Goal: Task Accomplishment & Management: Use online tool/utility

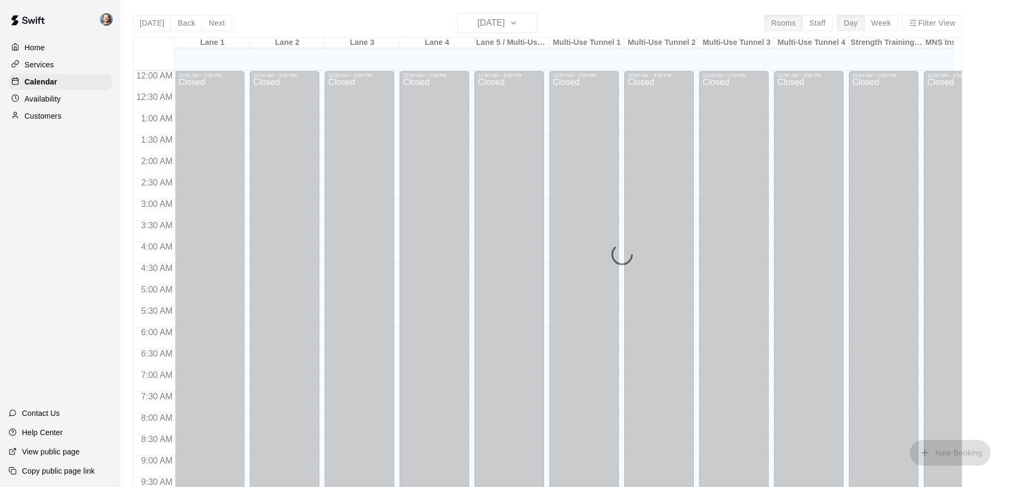
scroll to position [562, 0]
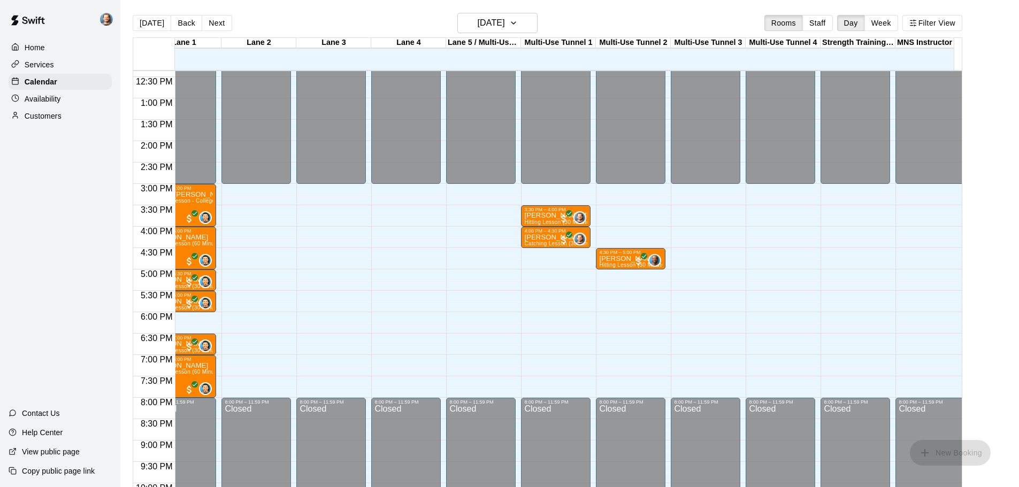
scroll to position [529, 0]
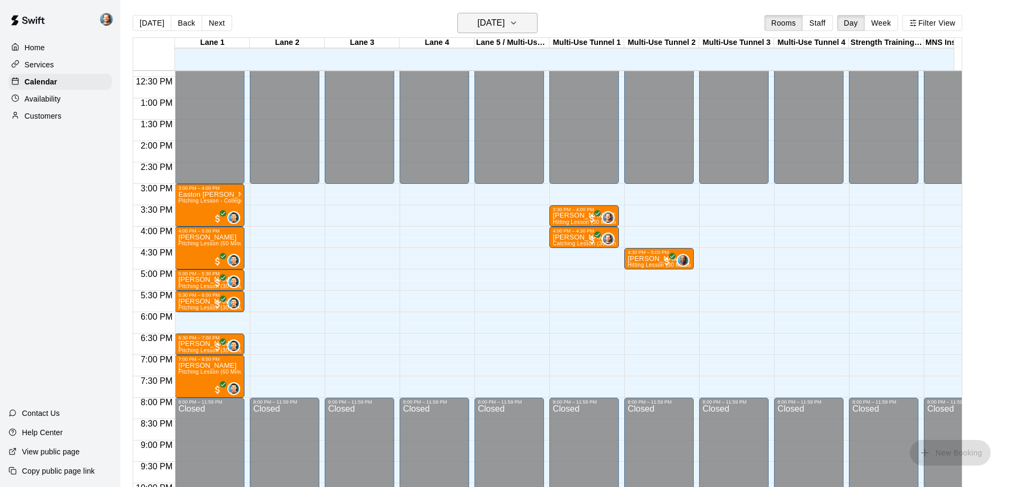
click at [499, 21] on h6 "[DATE]" at bounding box center [491, 23] width 27 height 15
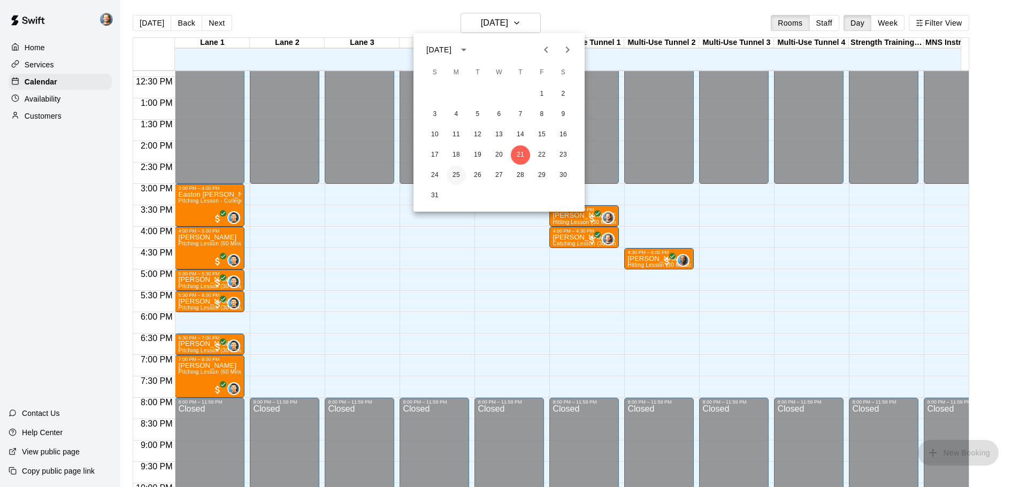
click at [455, 177] on button "25" at bounding box center [456, 175] width 19 height 19
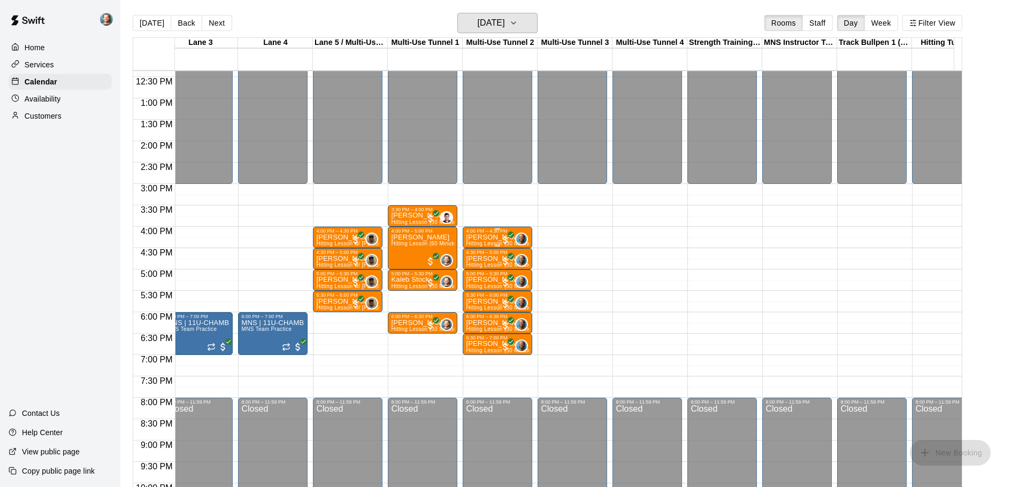
scroll to position [0, 46]
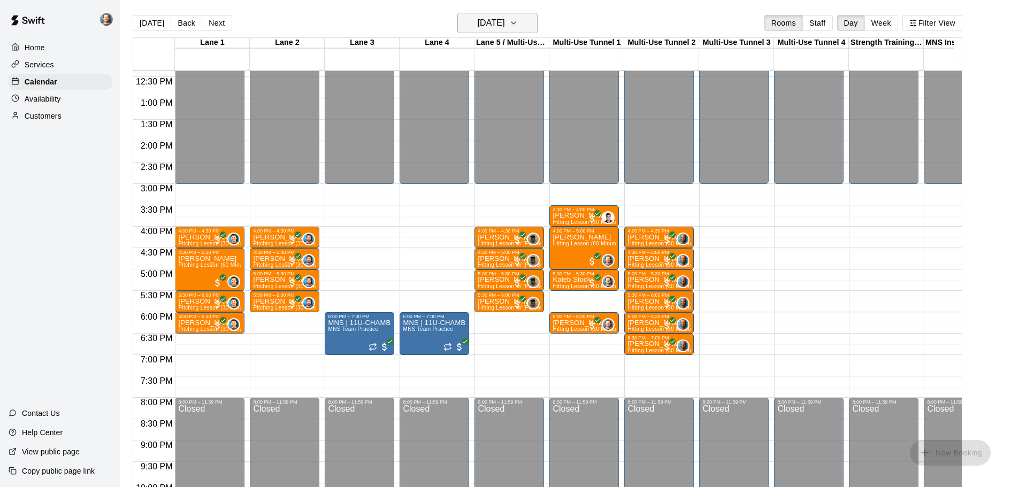
click at [505, 29] on h6 "Monday Aug 25" at bounding box center [491, 23] width 27 height 15
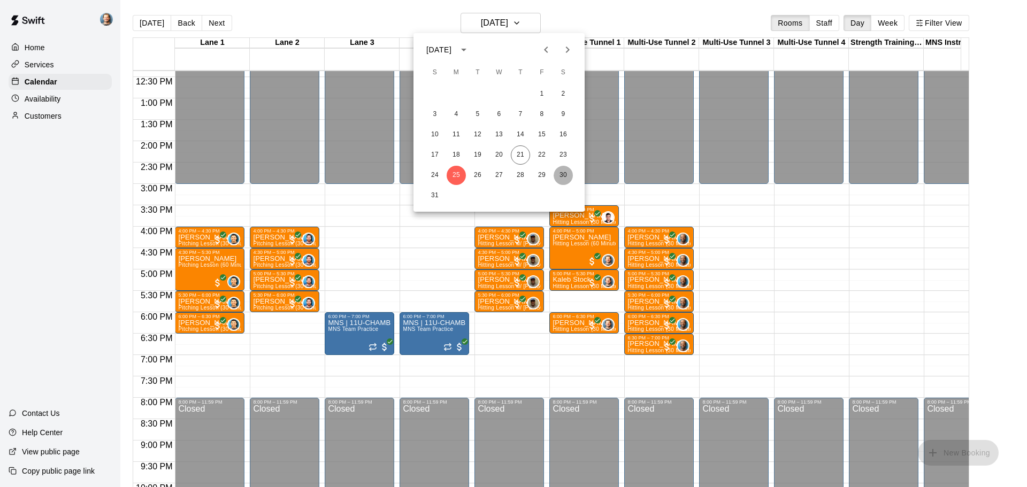
click at [561, 171] on button "30" at bounding box center [563, 175] width 19 height 19
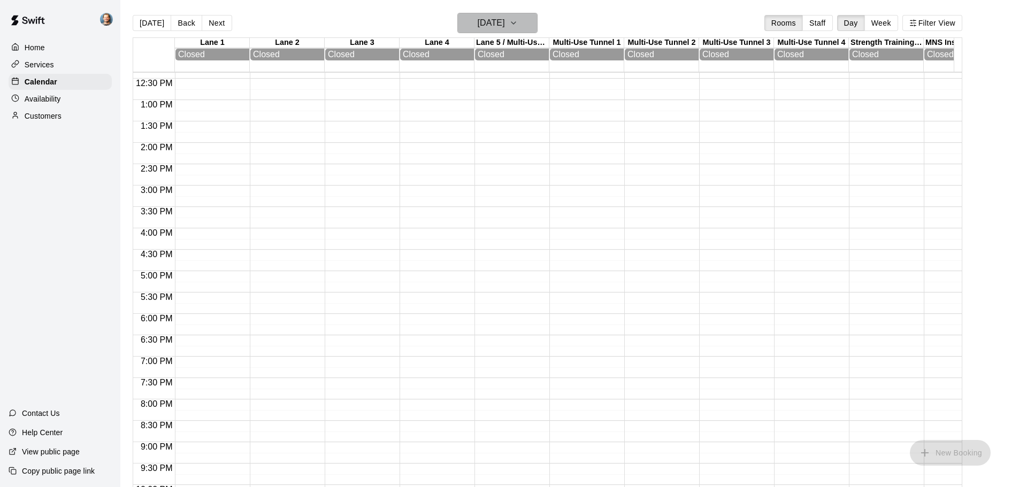
click at [505, 28] on h6 "Saturday Aug 30" at bounding box center [491, 23] width 27 height 15
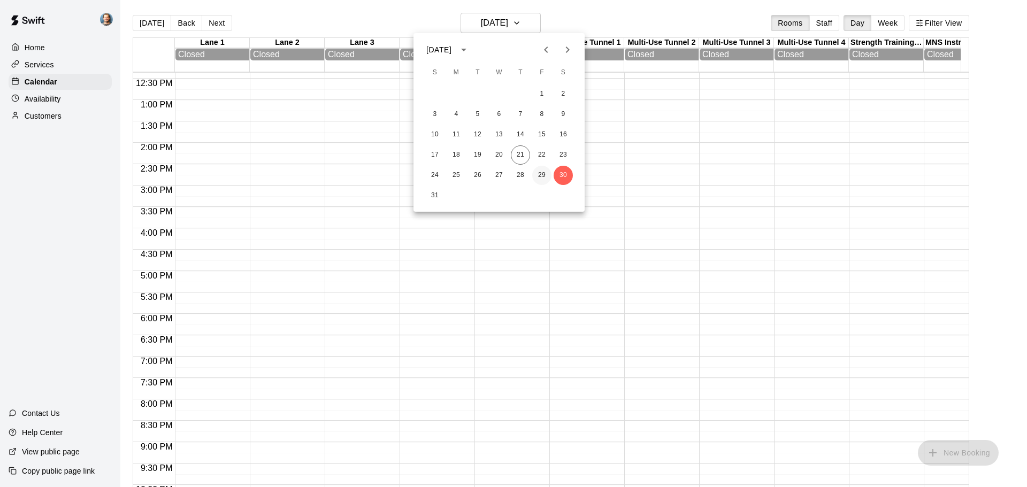
click at [537, 176] on button "29" at bounding box center [541, 175] width 19 height 19
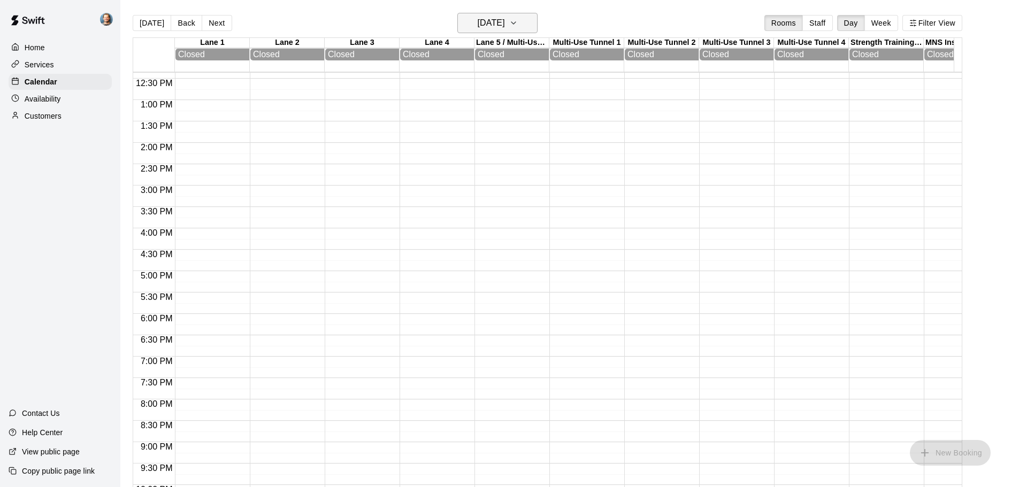
click at [499, 24] on h6 "Friday Aug 29" at bounding box center [491, 23] width 27 height 15
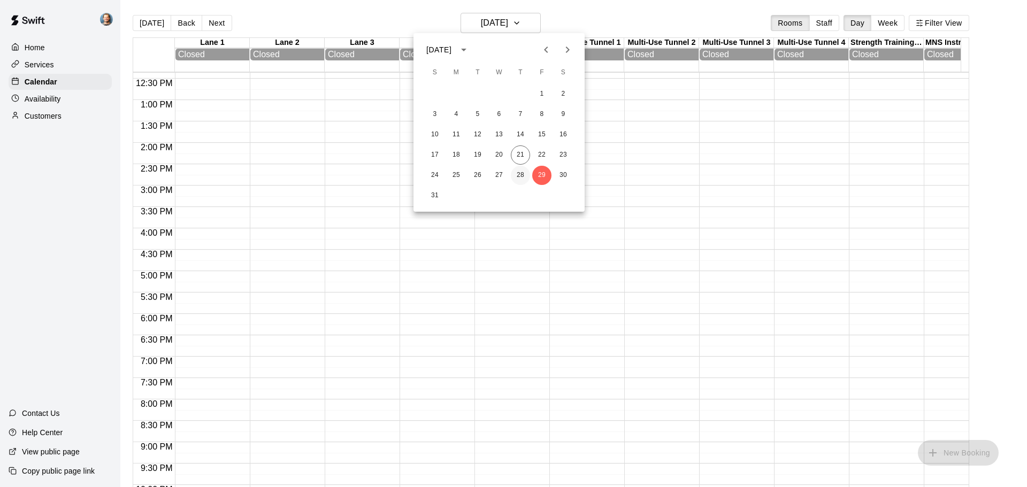
click at [517, 176] on button "28" at bounding box center [520, 175] width 19 height 19
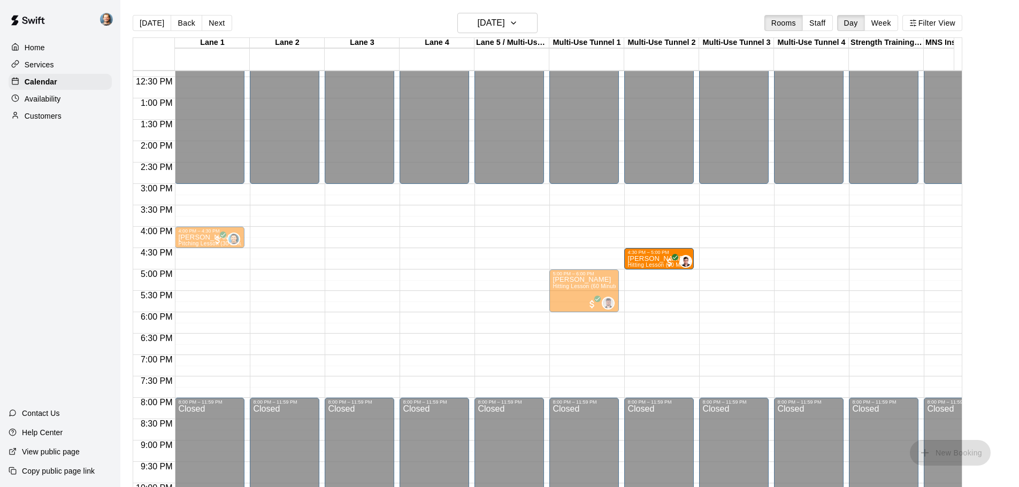
drag, startPoint x: 586, startPoint y: 261, endPoint x: 638, endPoint y: 261, distance: 51.4
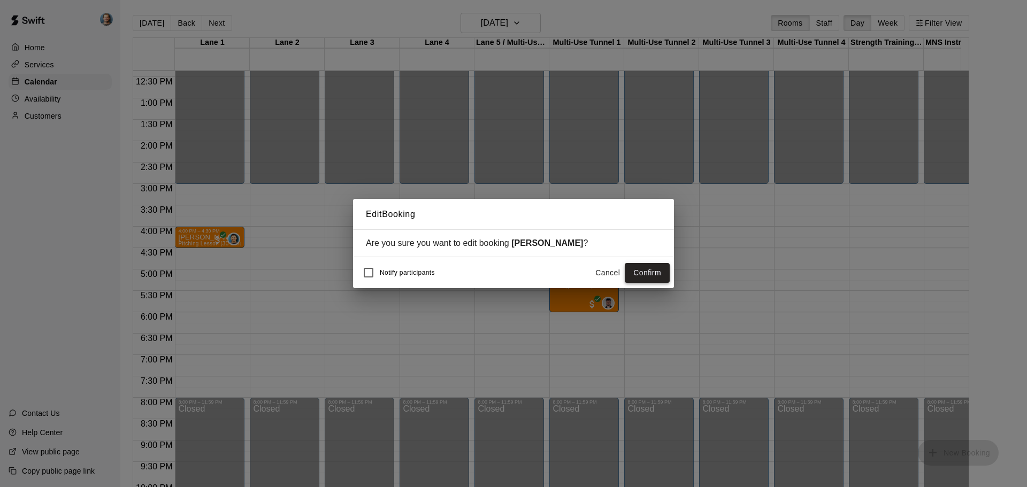
click at [631, 271] on button "Confirm" at bounding box center [647, 273] width 45 height 20
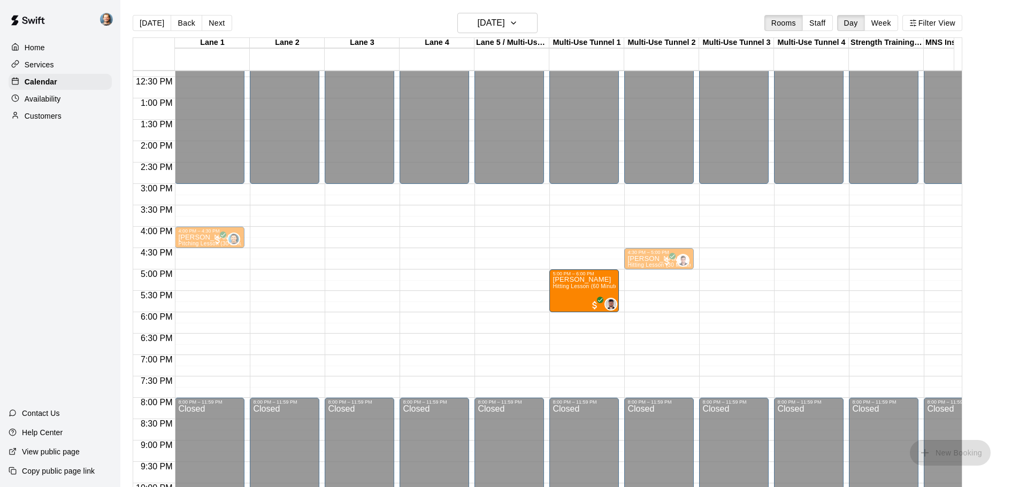
drag, startPoint x: 590, startPoint y: 289, endPoint x: 619, endPoint y: 291, distance: 28.9
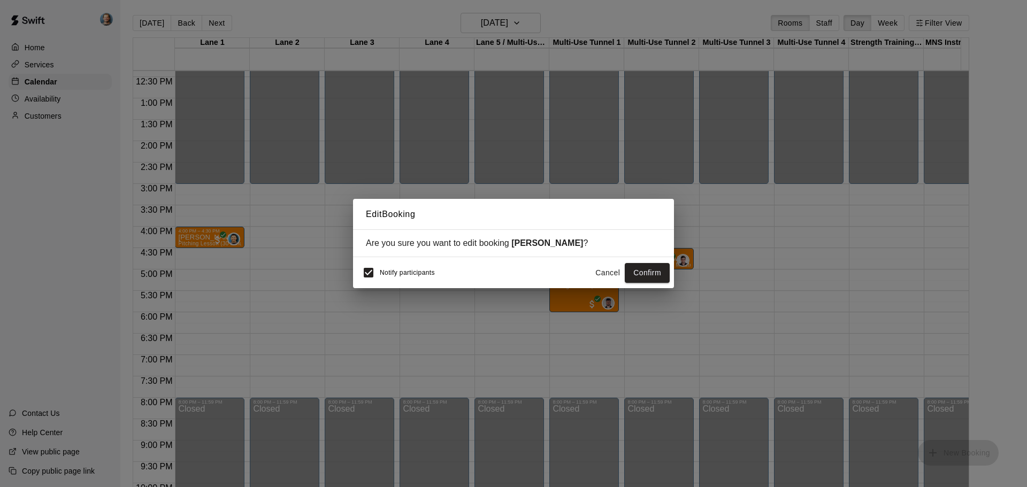
click at [600, 269] on button "Cancel" at bounding box center [608, 273] width 34 height 20
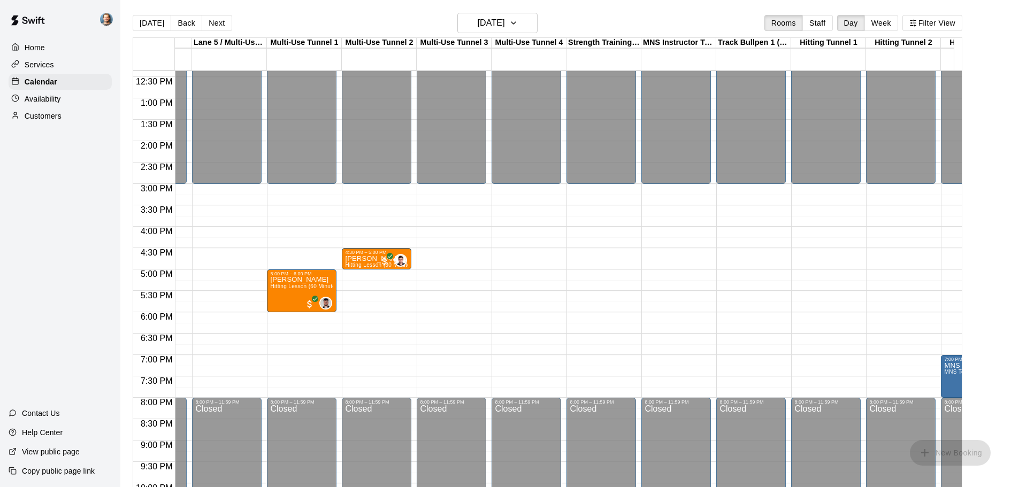
scroll to position [0, 307]
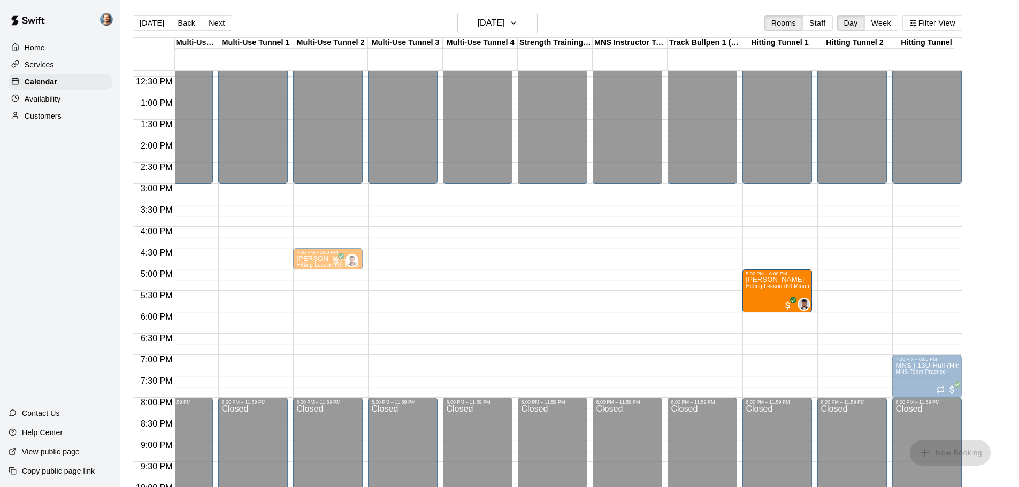
drag, startPoint x: 258, startPoint y: 286, endPoint x: 753, endPoint y: 294, distance: 495.5
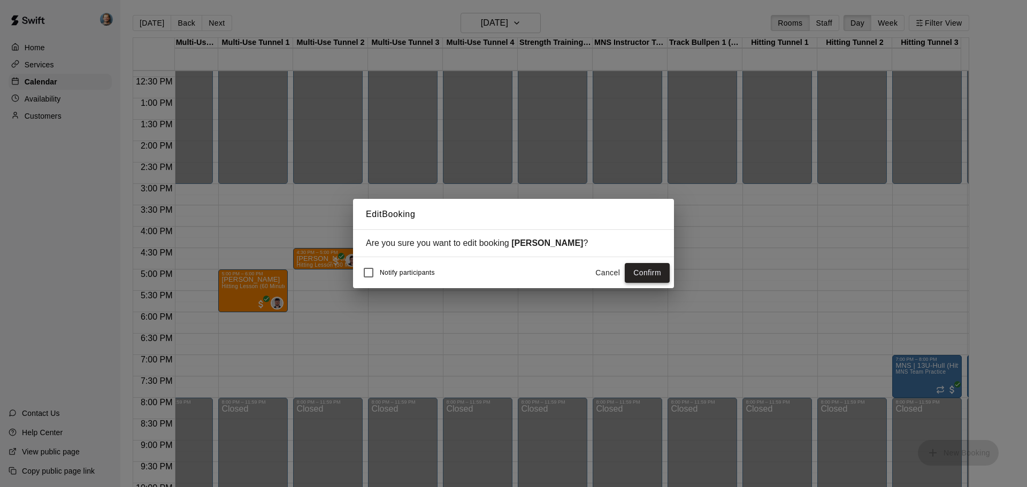
click at [653, 274] on button "Confirm" at bounding box center [647, 273] width 45 height 20
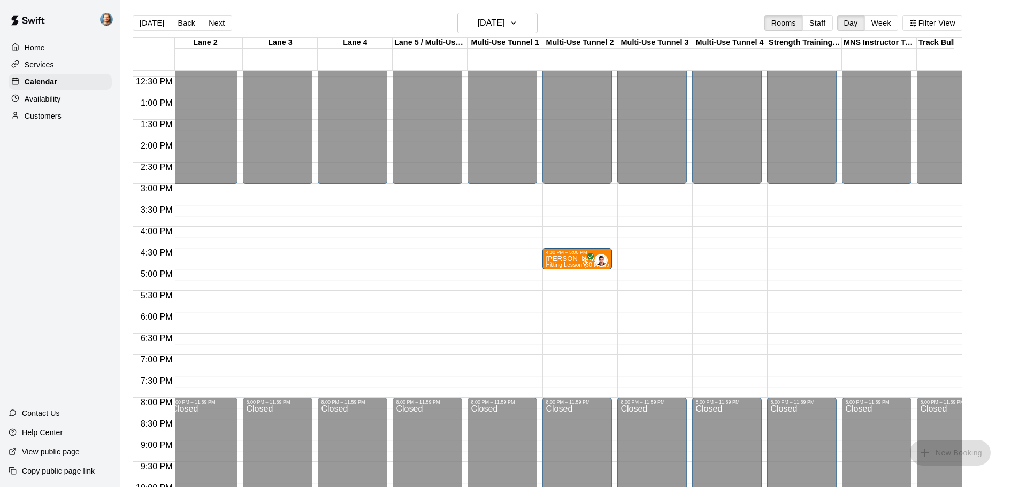
scroll to position [0, 118]
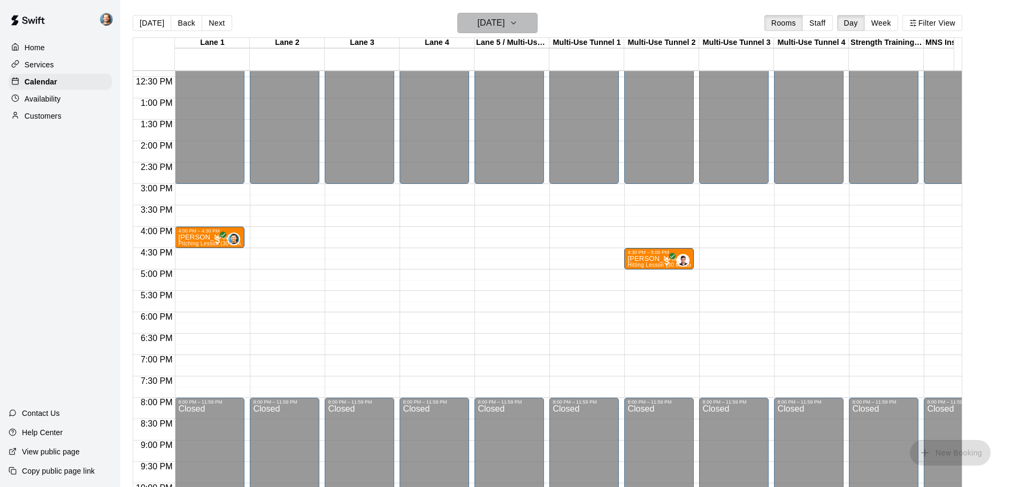
click at [500, 28] on h6 "Thursday Aug 28" at bounding box center [491, 23] width 27 height 15
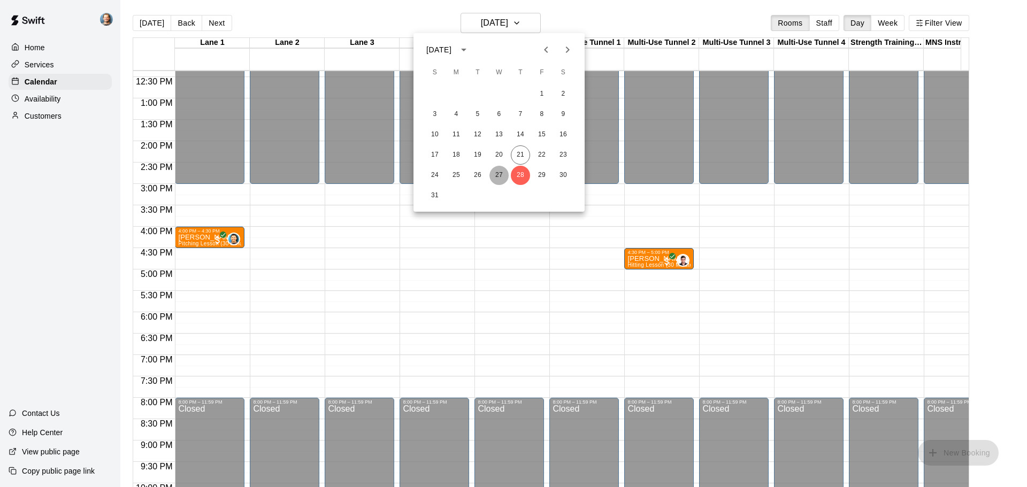
click at [501, 169] on button "27" at bounding box center [499, 175] width 19 height 19
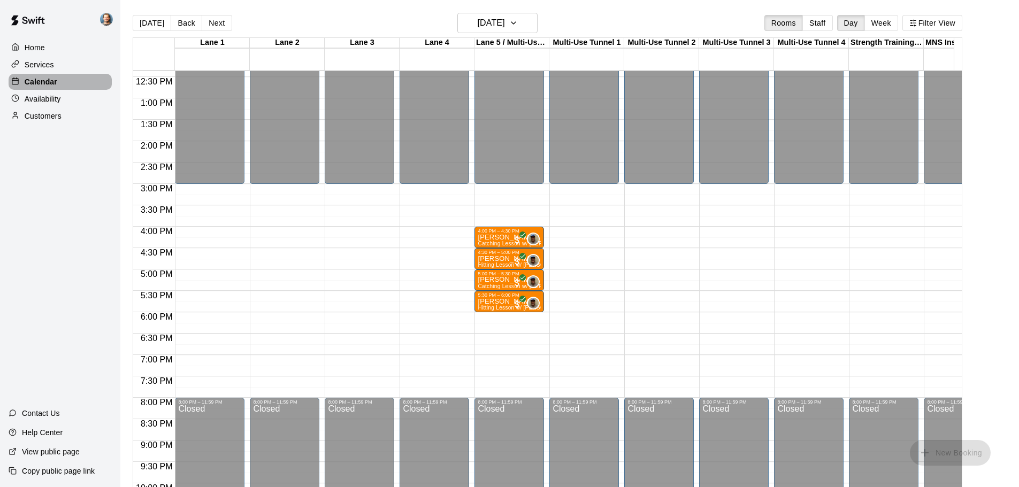
click at [67, 84] on div "Calendar" at bounding box center [60, 82] width 103 height 16
click at [478, 24] on h6 "Wednesday Aug 27" at bounding box center [491, 23] width 27 height 15
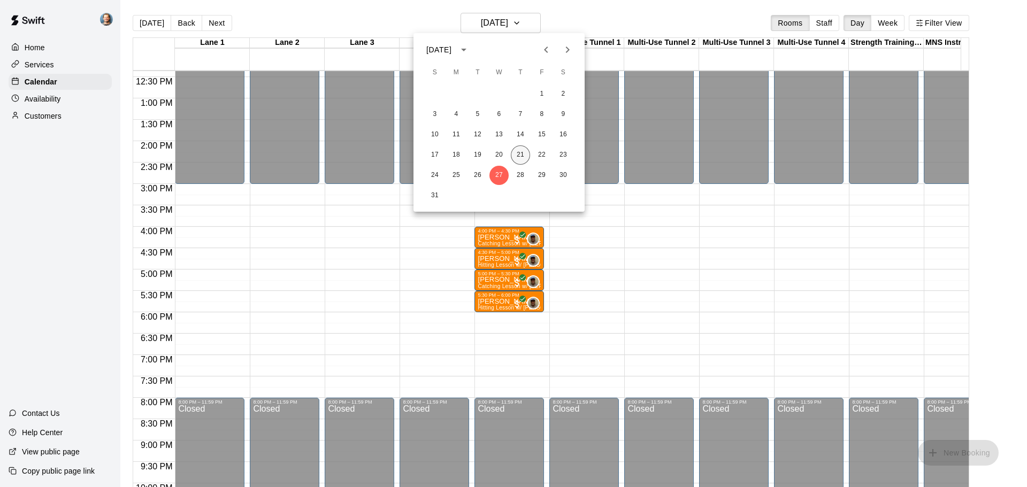
click at [521, 156] on button "21" at bounding box center [520, 155] width 19 height 19
